Goal: Find specific page/section: Find specific page/section

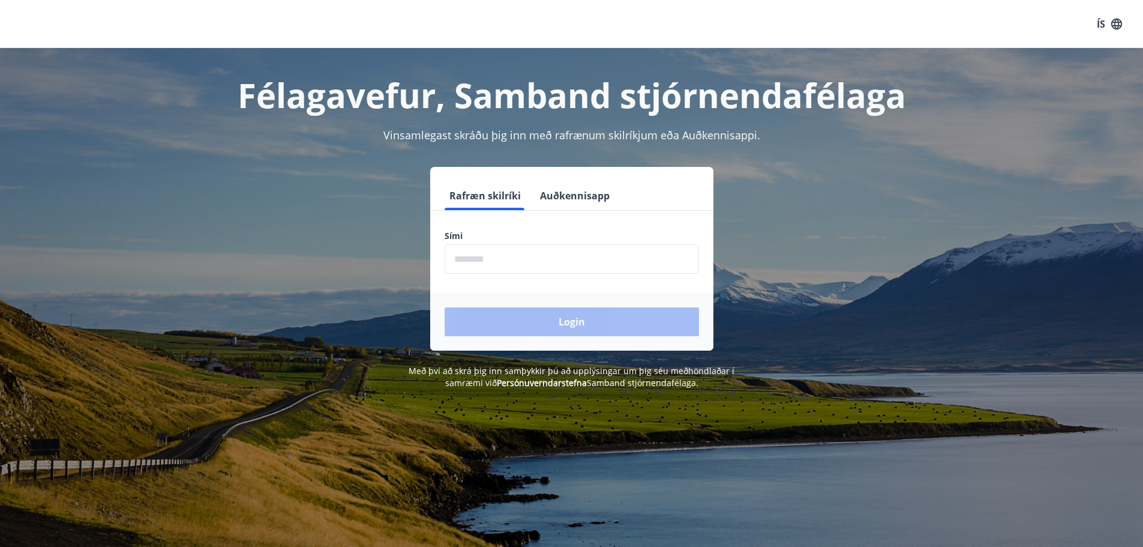
click at [526, 249] on input "phone" at bounding box center [572, 258] width 254 height 29
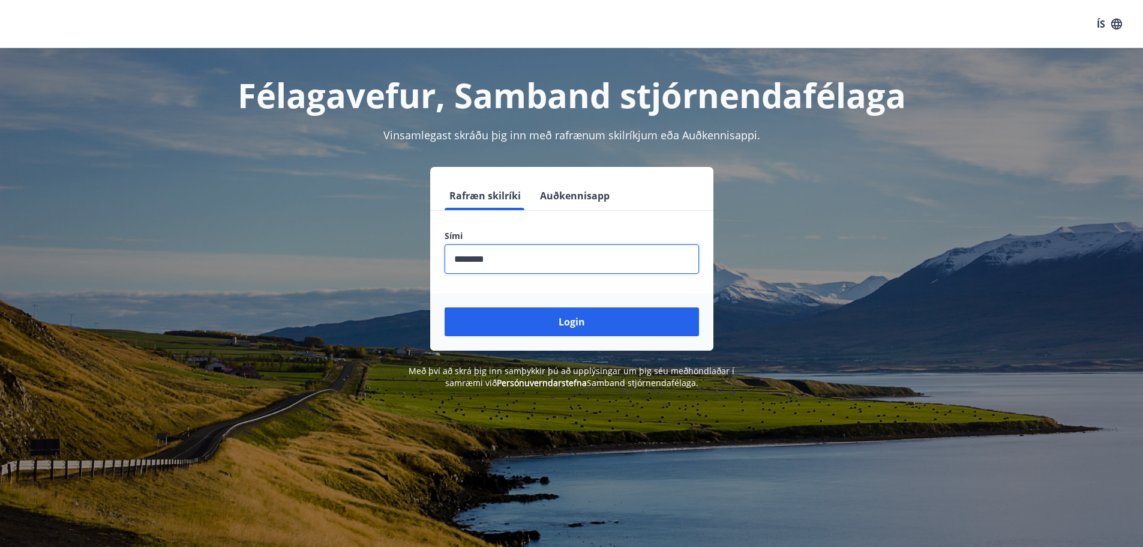
type input "********"
click at [445, 307] on button "Login" at bounding box center [572, 321] width 254 height 29
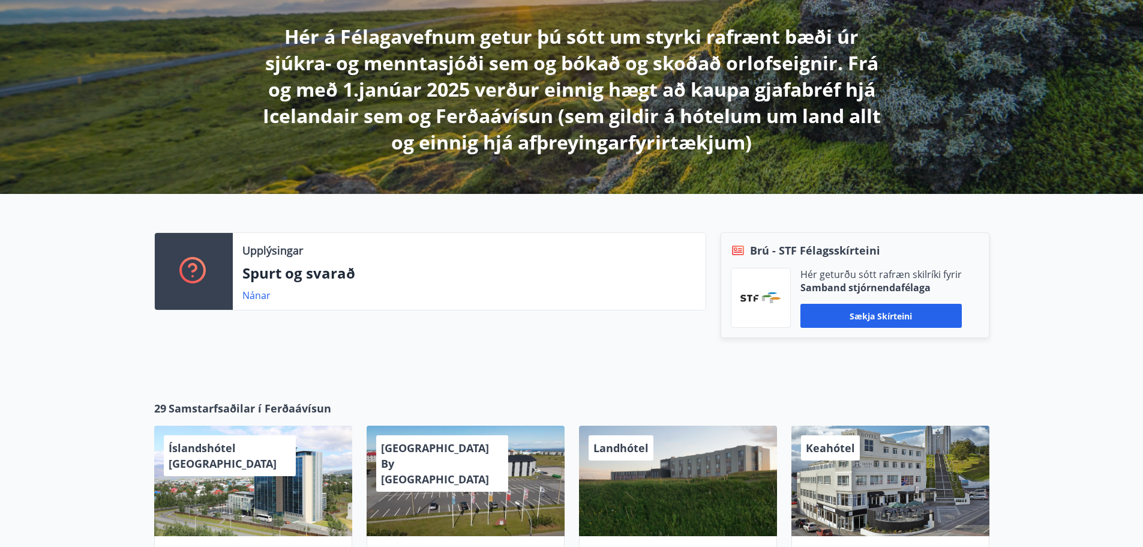
scroll to position [300, 0]
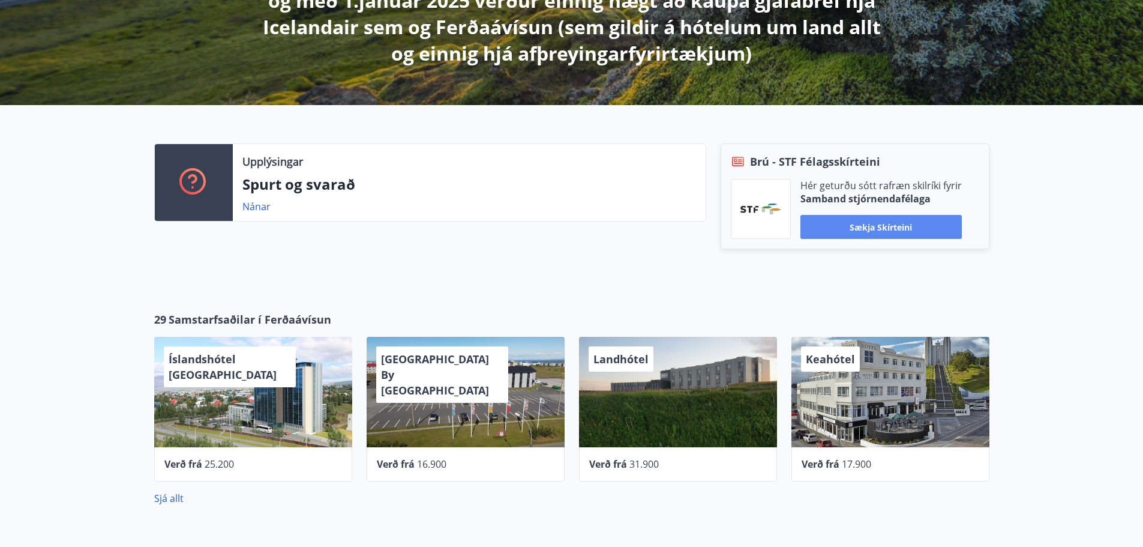
click at [881, 230] on button "Sækja skírteini" at bounding box center [880, 227] width 161 height 24
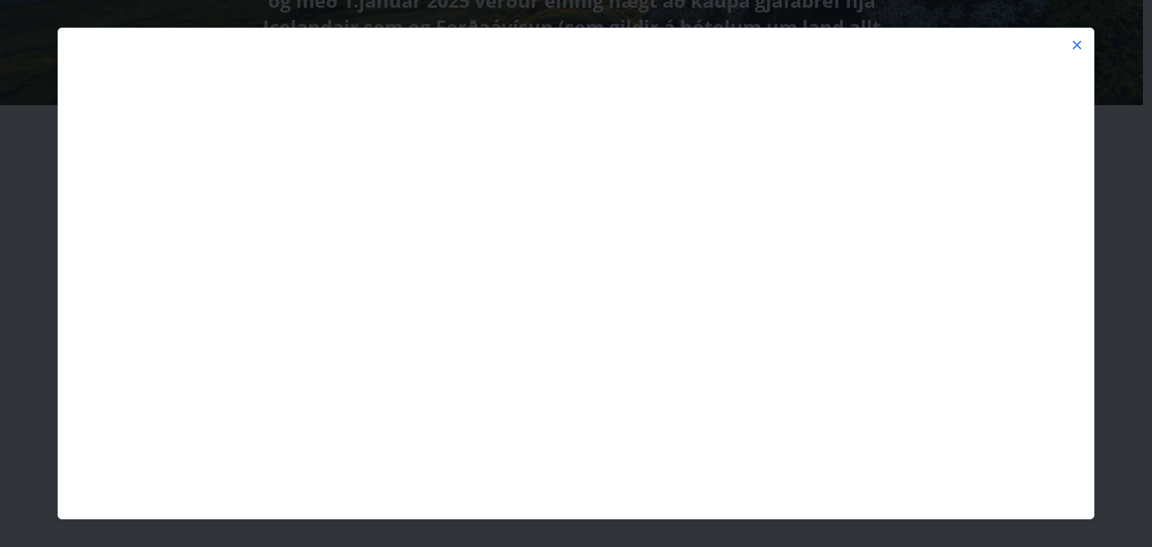
drag, startPoint x: 2, startPoint y: 158, endPoint x: 21, endPoint y: 176, distance: 26.7
click at [2, 158] on div at bounding box center [576, 273] width 1152 height 547
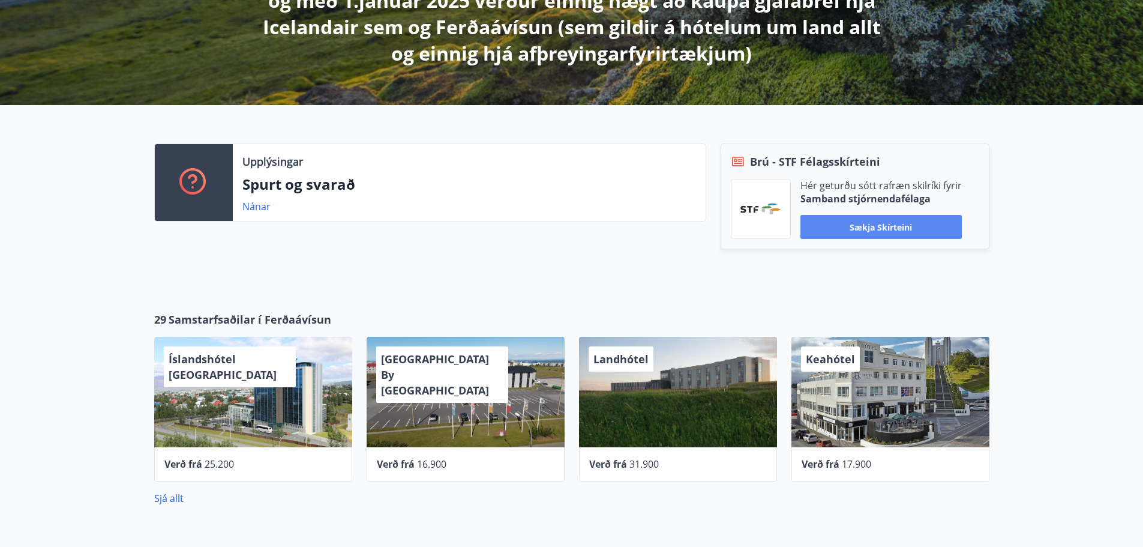
click at [888, 227] on button "Sækja skírteini" at bounding box center [880, 227] width 161 height 24
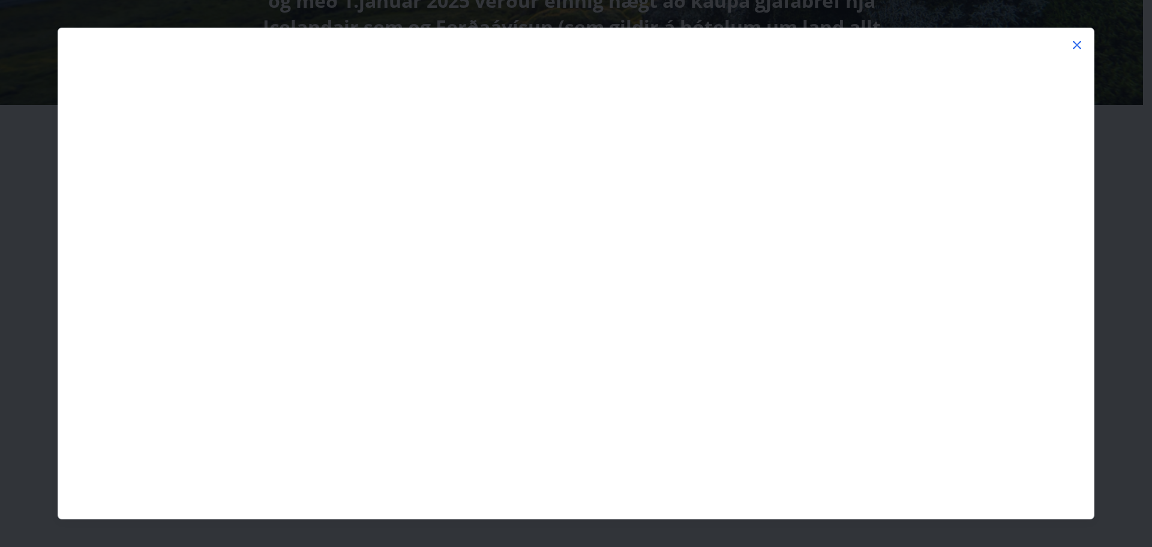
click at [0, 230] on div at bounding box center [576, 273] width 1152 height 547
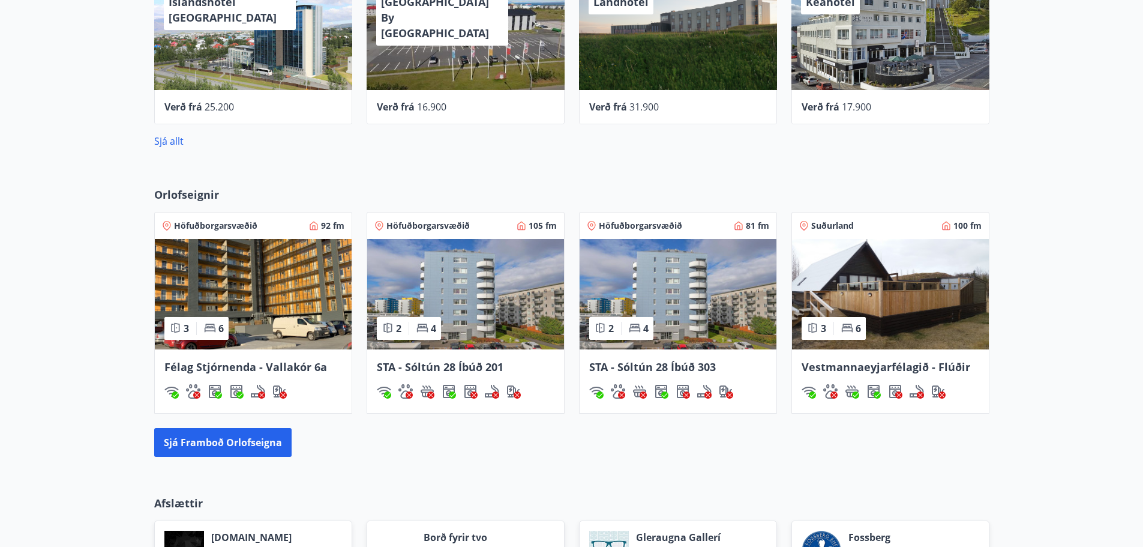
scroll to position [660, 0]
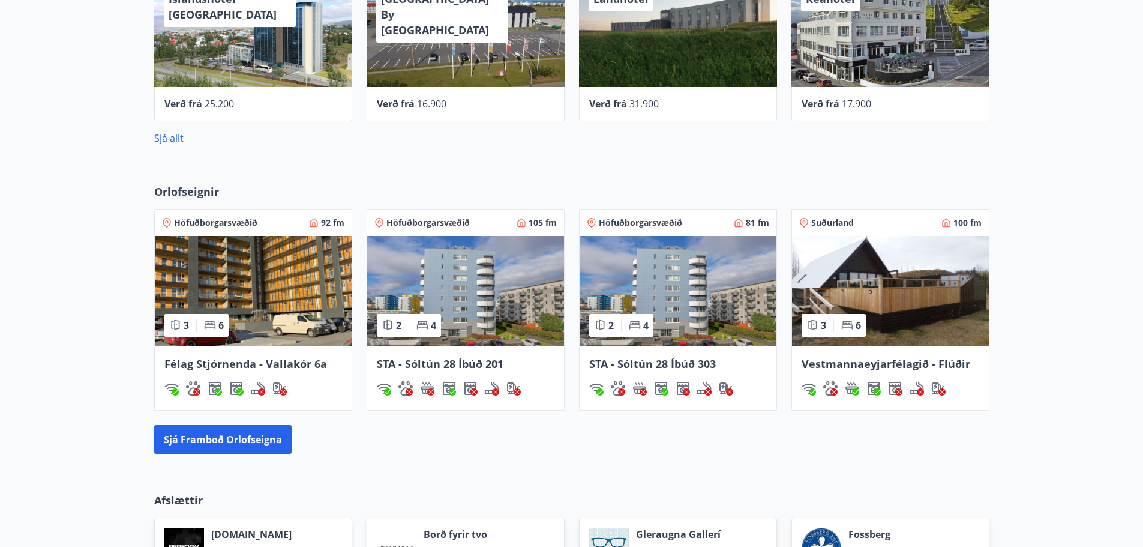
click at [945, 330] on img at bounding box center [890, 291] width 197 height 110
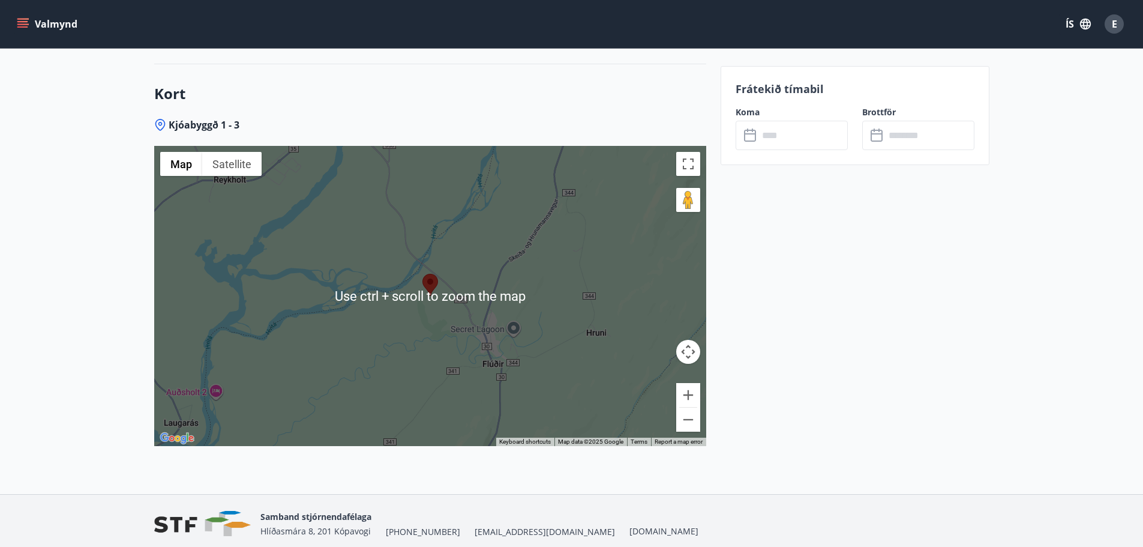
scroll to position [1620, 0]
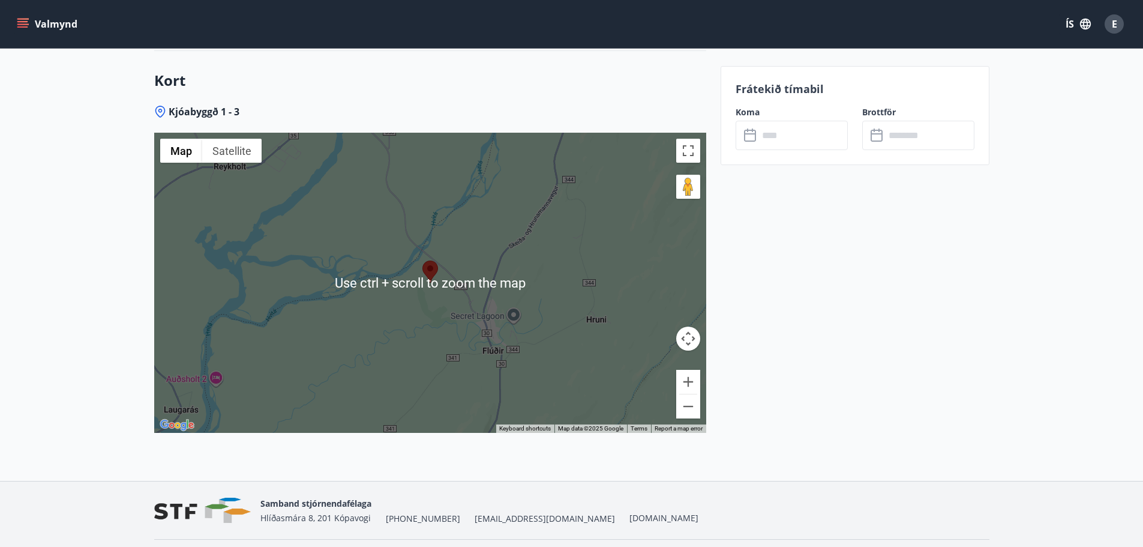
click at [202, 115] on span "Kjóabyggð 1 - 3" at bounding box center [204, 111] width 71 height 13
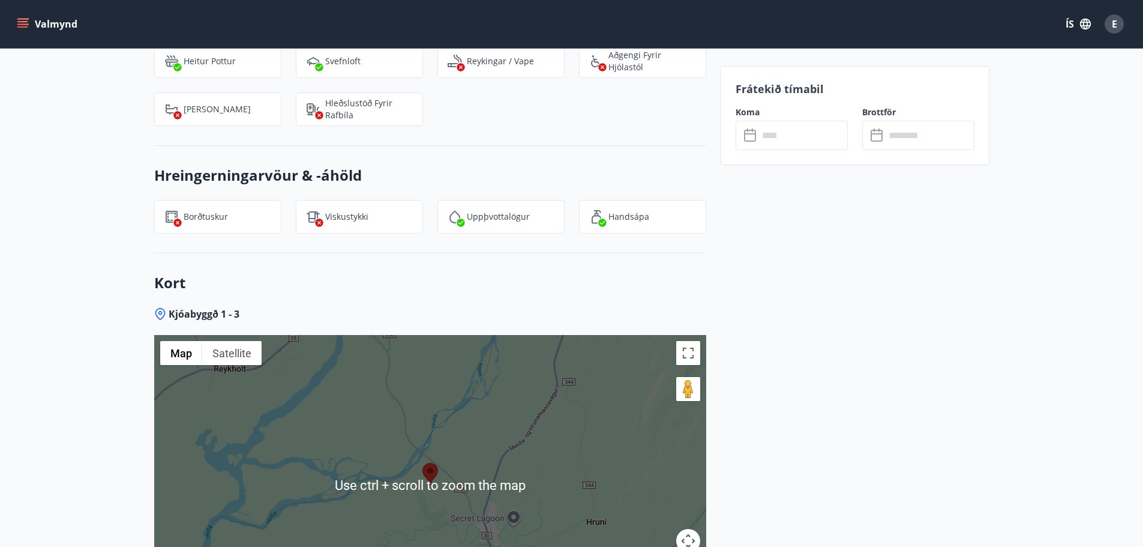
scroll to position [1560, 0]
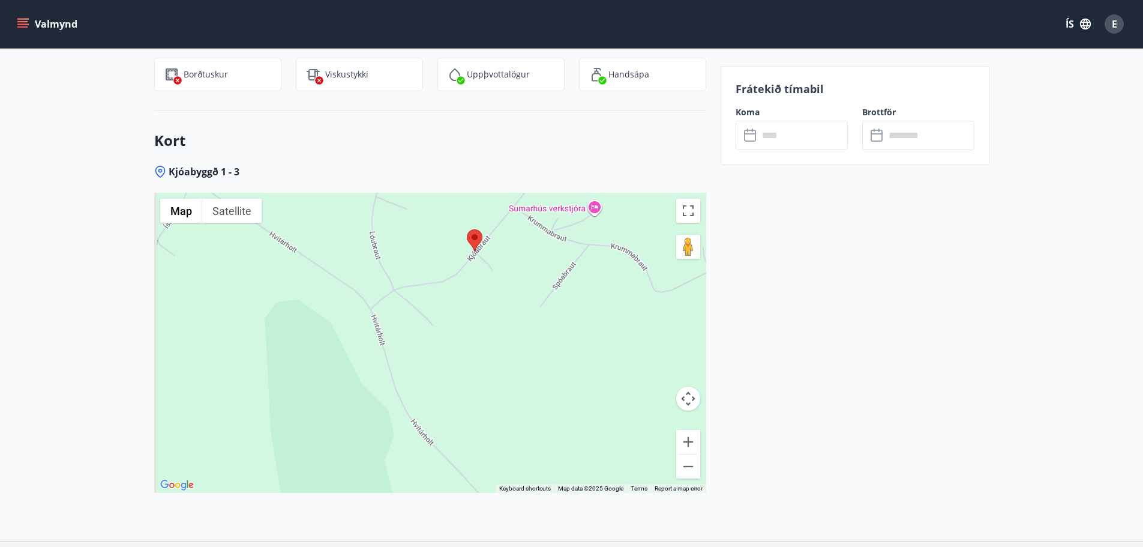
drag, startPoint x: 472, startPoint y: 293, endPoint x: 491, endPoint y: 388, distance: 96.1
click at [491, 387] on div at bounding box center [430, 343] width 552 height 300
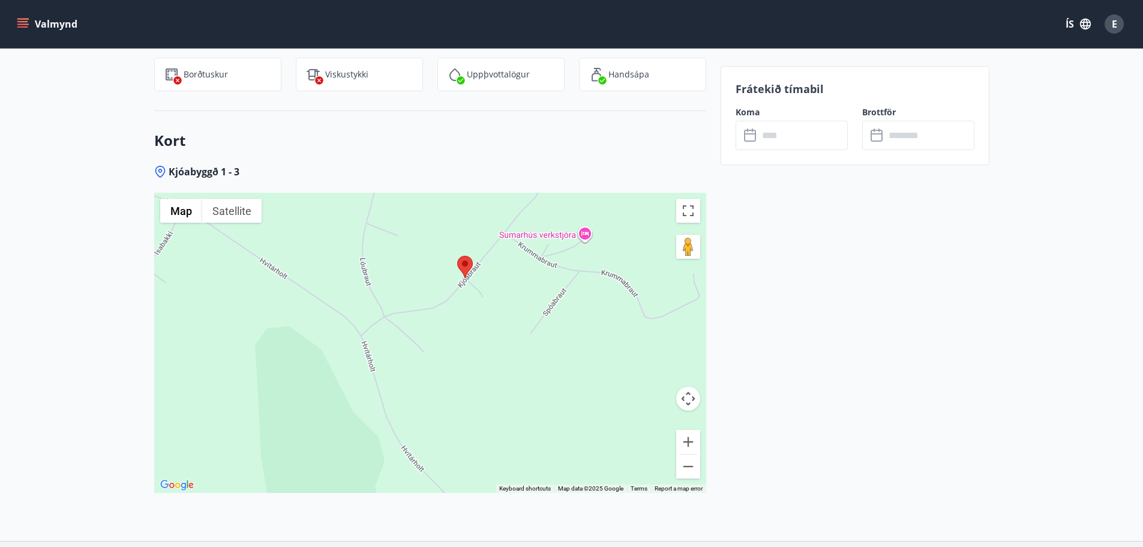
click at [197, 168] on span "Kjóabyggð 1 - 3" at bounding box center [204, 171] width 71 height 13
drag, startPoint x: 273, startPoint y: 167, endPoint x: 179, endPoint y: 171, distance: 94.3
click at [179, 171] on div "Kjóabyggð 1 - 3" at bounding box center [430, 171] width 552 height 13
click at [290, 148] on h3 "Kort" at bounding box center [430, 140] width 552 height 20
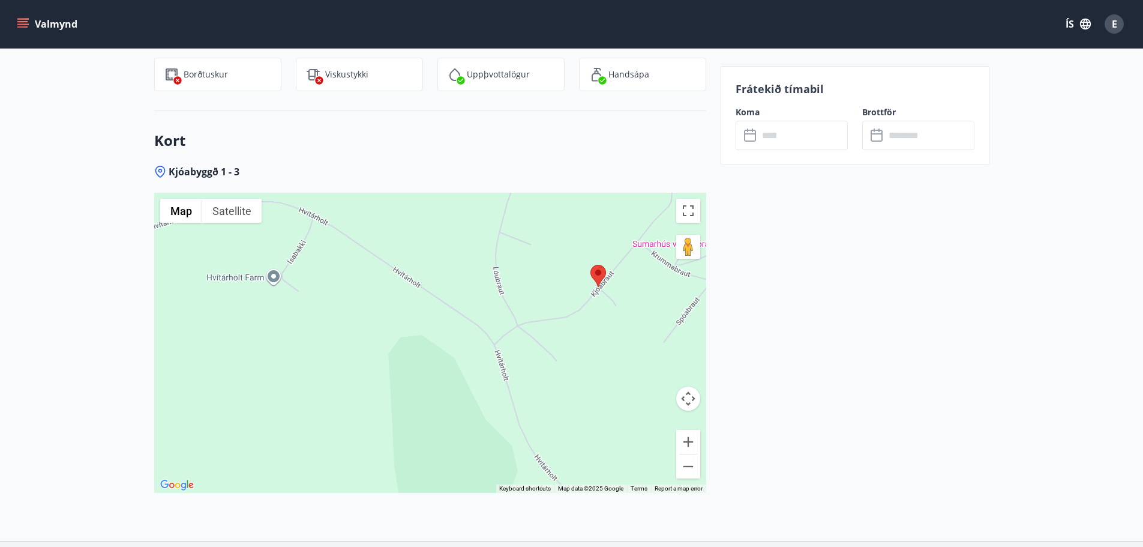
drag, startPoint x: 431, startPoint y: 277, endPoint x: 500, endPoint y: 280, distance: 68.4
click at [500, 280] on div at bounding box center [430, 343] width 552 height 300
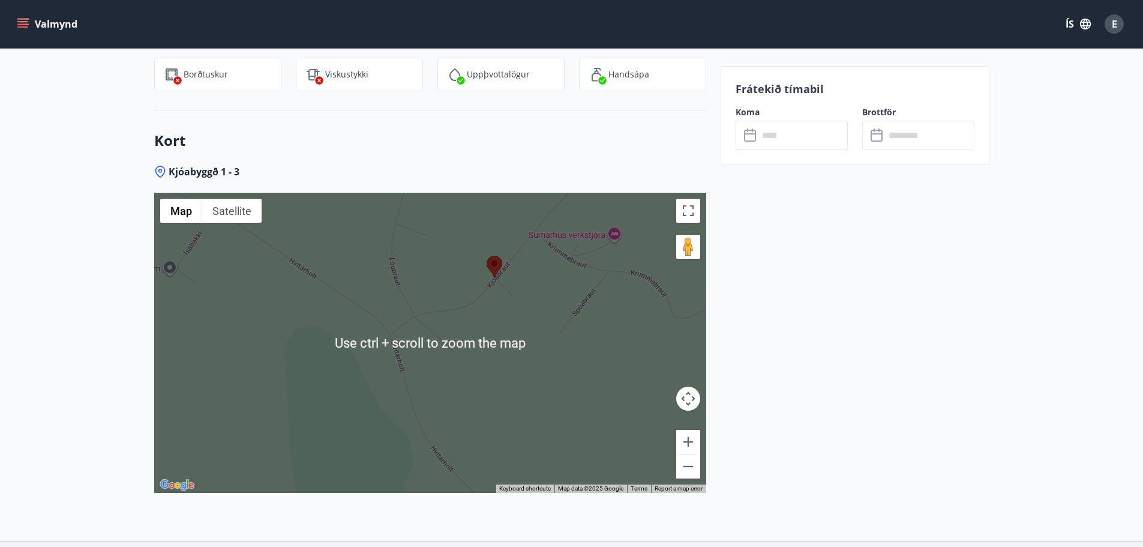
scroll to position [1655, 0]
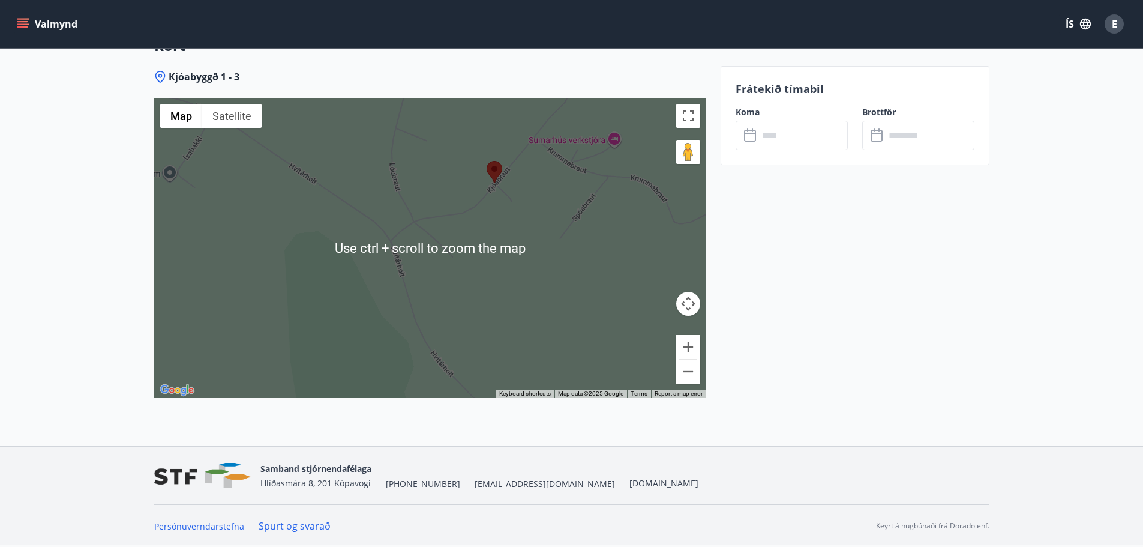
click at [488, 284] on div at bounding box center [430, 248] width 552 height 300
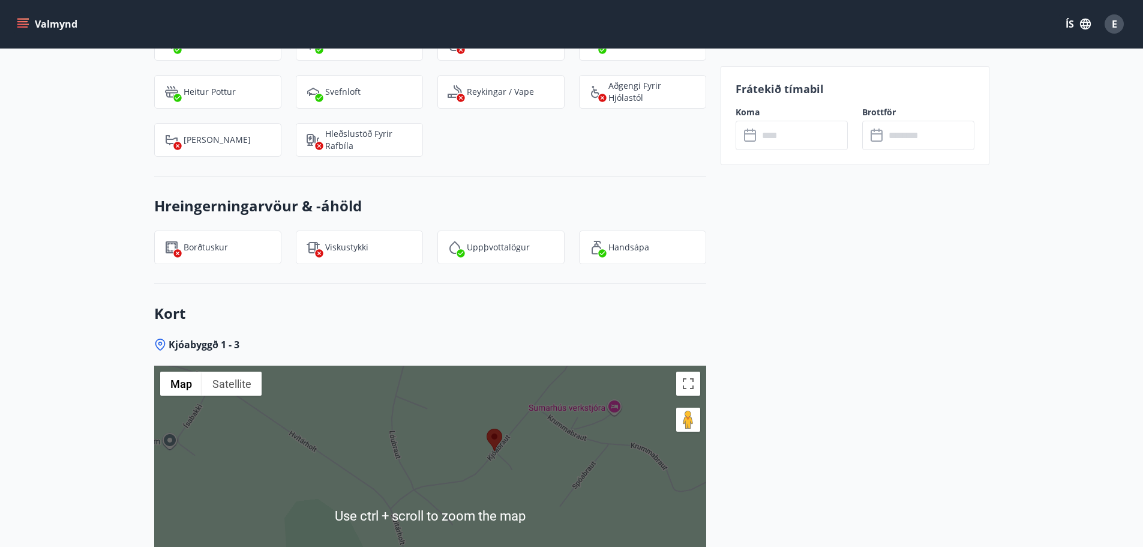
scroll to position [1415, 0]
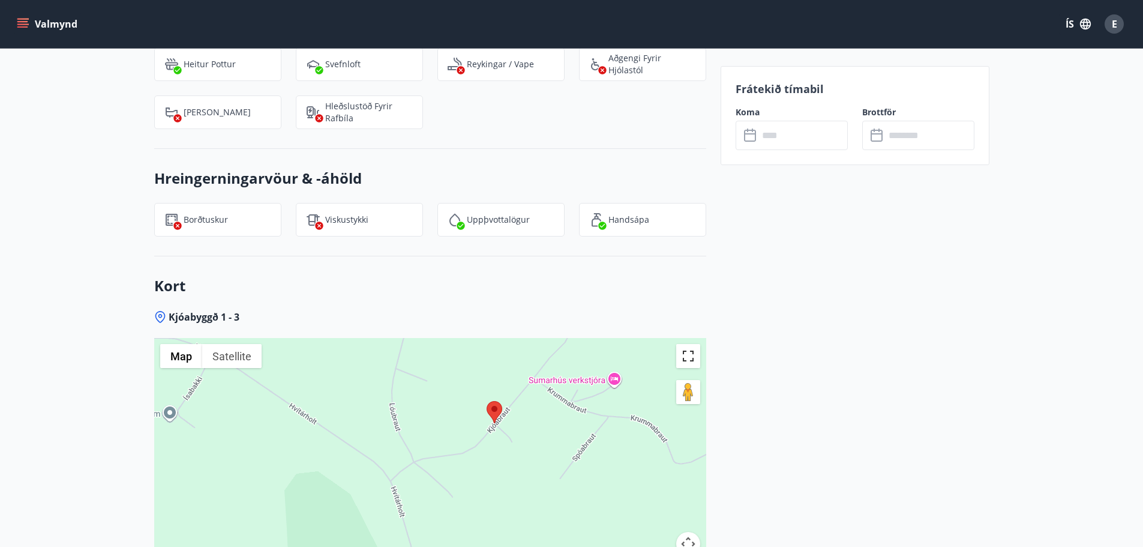
click at [679, 359] on button "Toggle fullscreen view" at bounding box center [688, 356] width 24 height 24
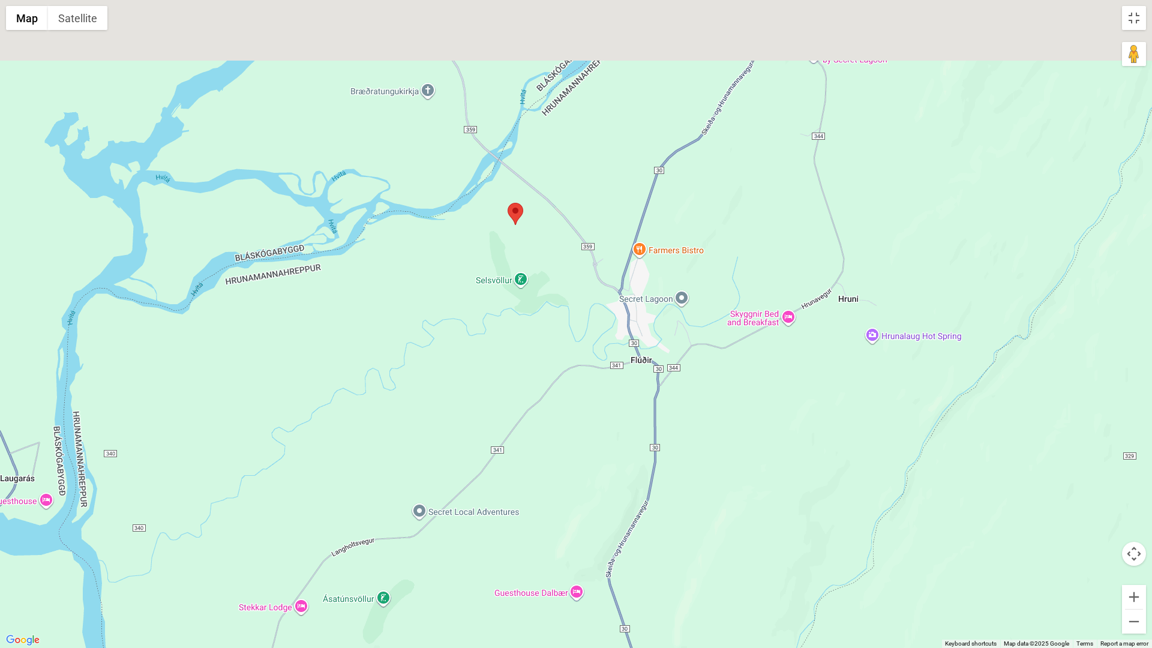
drag, startPoint x: 568, startPoint y: 138, endPoint x: 533, endPoint y: 505, distance: 368.8
click at [533, 505] on div at bounding box center [576, 324] width 1152 height 648
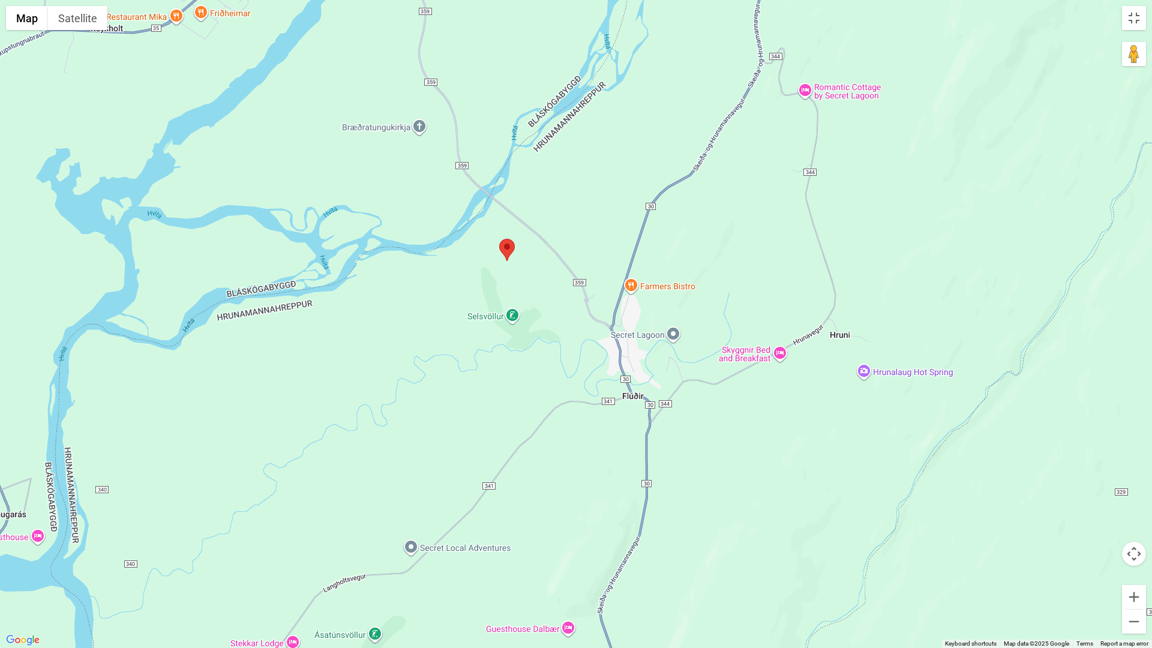
click at [674, 343] on div at bounding box center [576, 324] width 1152 height 648
click at [676, 339] on div at bounding box center [576, 324] width 1152 height 648
